Goal: Task Accomplishment & Management: Manage account settings

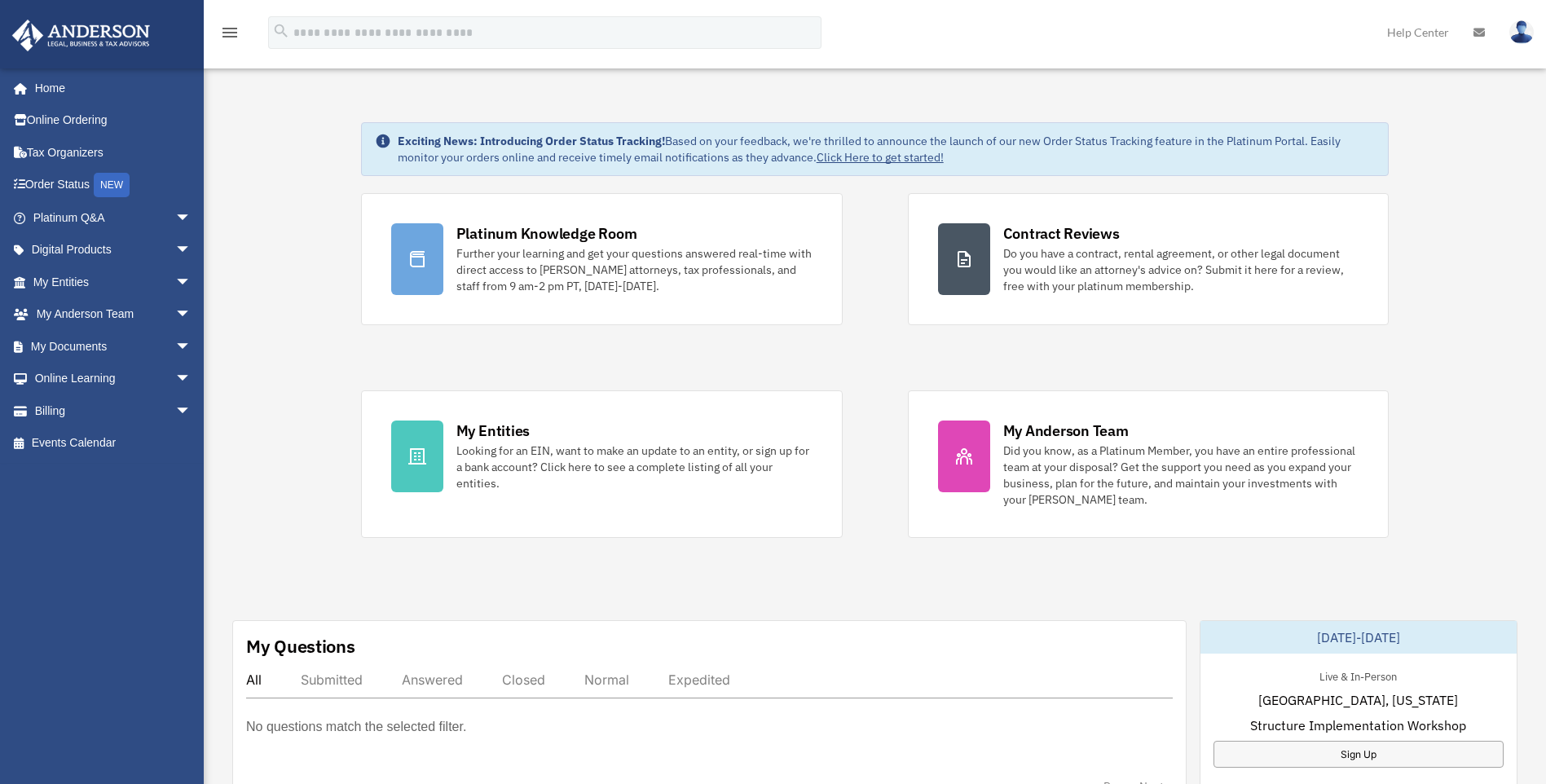
click at [1521, 29] on img at bounding box center [1521, 32] width 25 height 24
click at [1526, 29] on img at bounding box center [1521, 32] width 25 height 24
click at [1526, 30] on img at bounding box center [1521, 32] width 25 height 24
click at [1241, 144] on link "Logout" at bounding box center [1277, 141] width 163 height 34
click at [1520, 25] on img at bounding box center [1521, 32] width 25 height 24
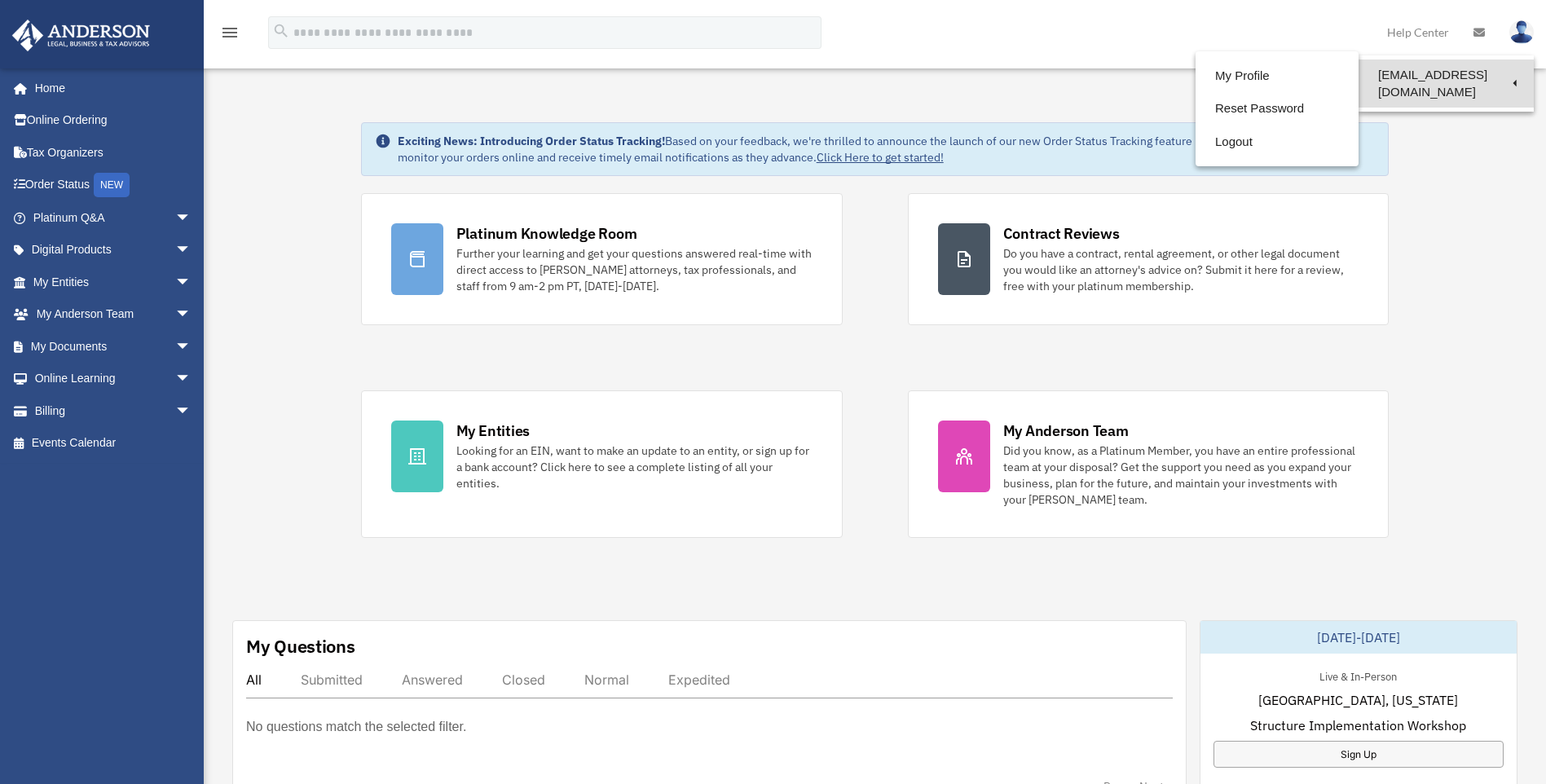
click at [1448, 75] on link "[EMAIL_ADDRESS][DOMAIN_NAME]" at bounding box center [1446, 83] width 175 height 48
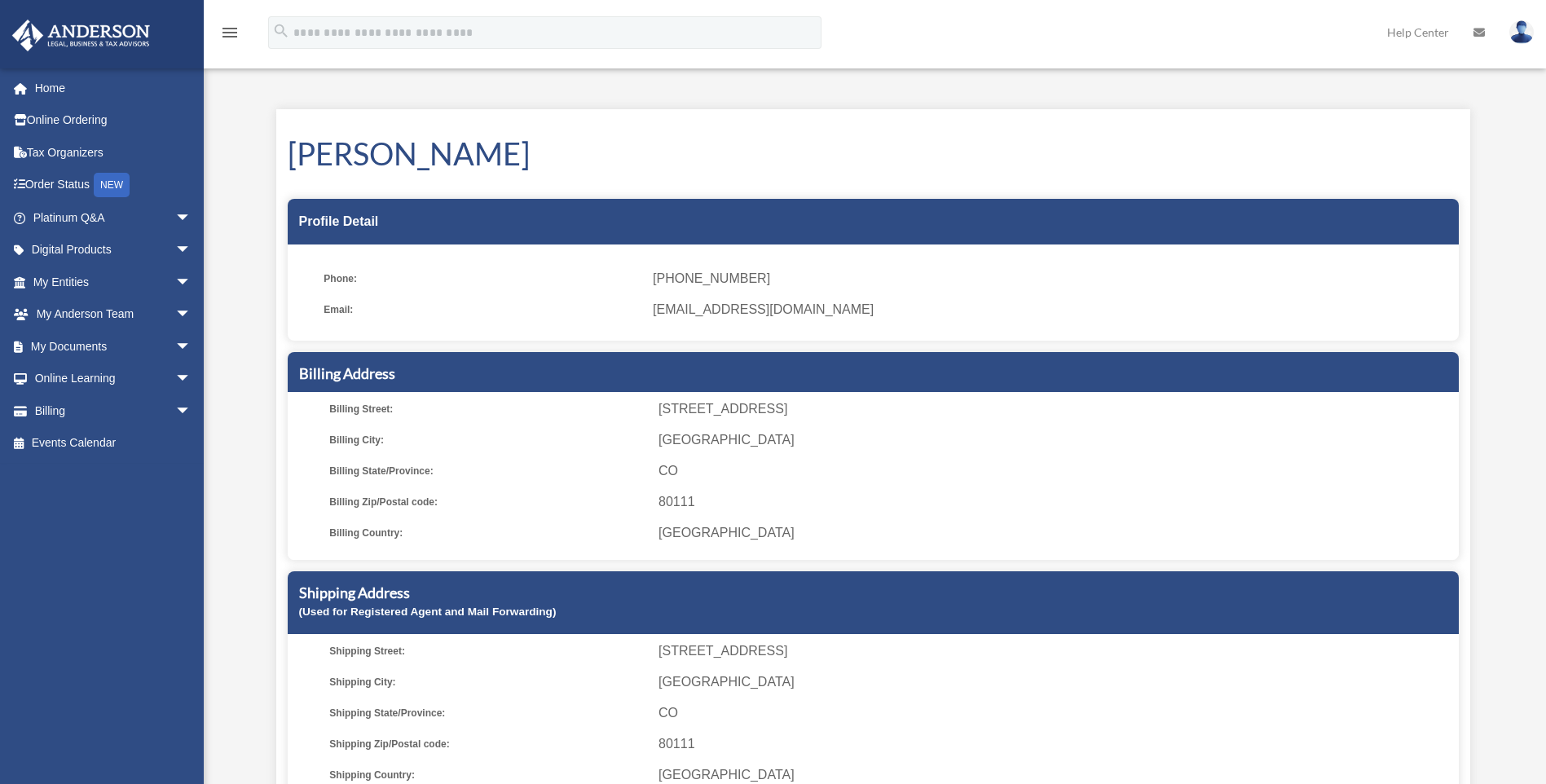
click at [1524, 26] on img at bounding box center [1521, 32] width 25 height 24
click at [1271, 110] on link "Reset Password" at bounding box center [1277, 109] width 163 height 34
